Goal: Task Accomplishment & Management: Manage account settings

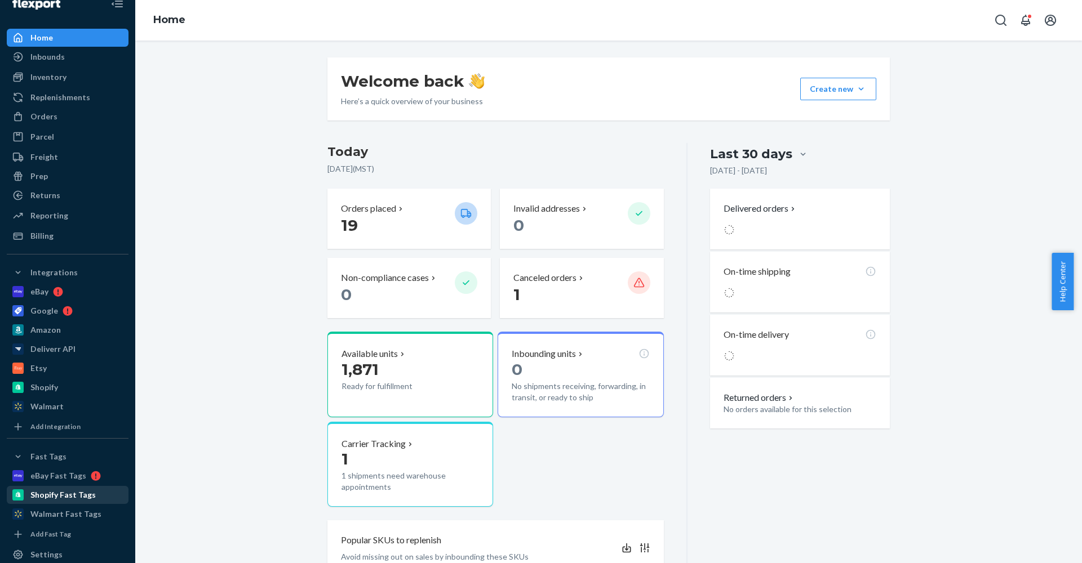
scroll to position [19, 0]
click at [45, 497] on div "Shopify Fast Tags" at bounding box center [62, 492] width 65 height 11
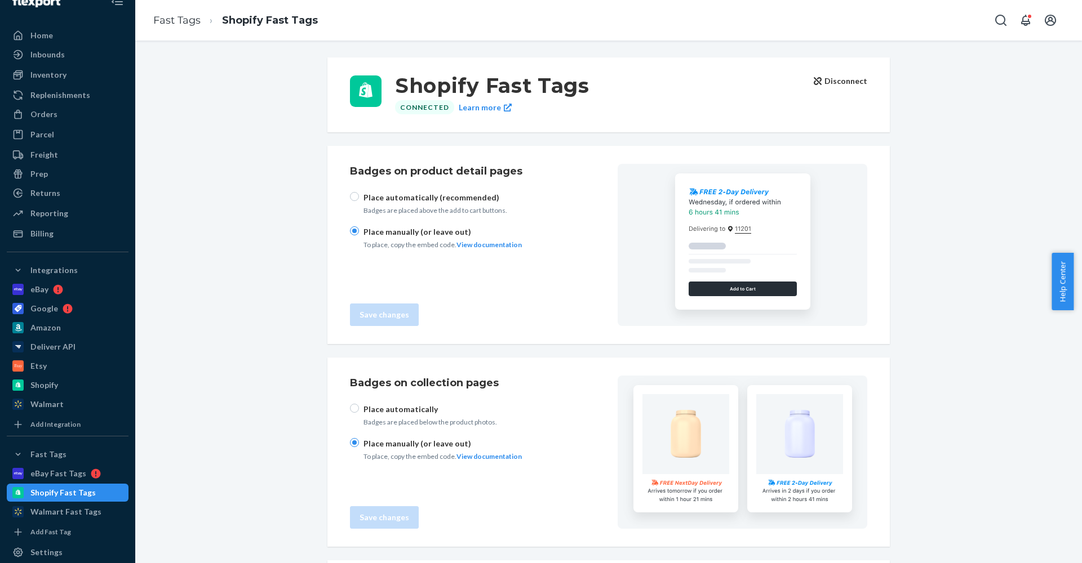
click at [846, 80] on button "Disconnect" at bounding box center [841, 81] width 54 height 11
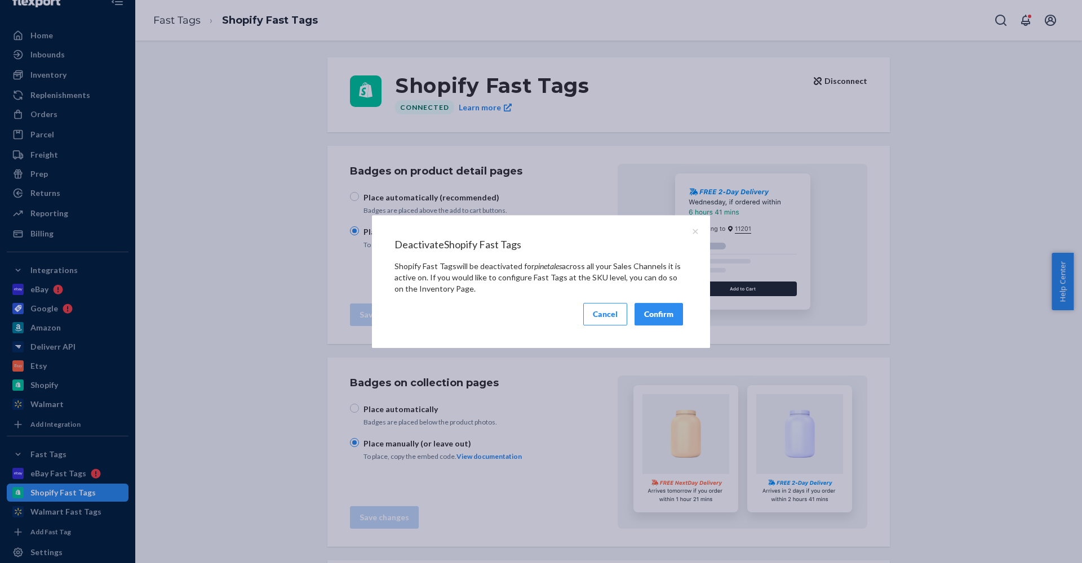
click at [667, 307] on button "Confirm" at bounding box center [658, 314] width 48 height 23
